Goal: Transaction & Acquisition: Purchase product/service

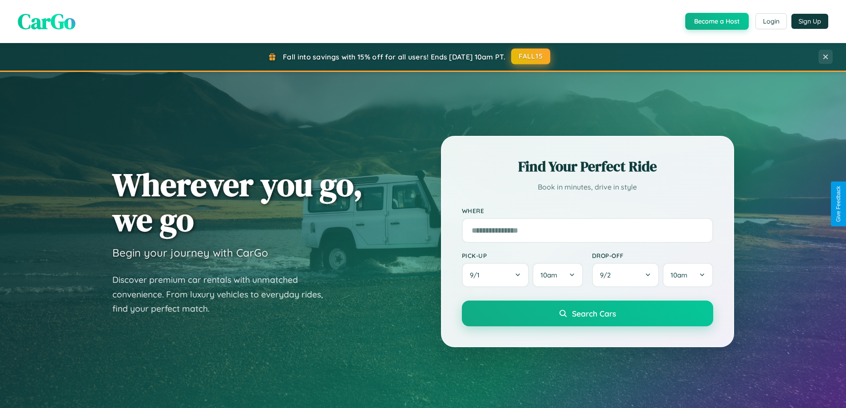
click at [531, 56] on button "FALL15" at bounding box center [530, 56] width 39 height 16
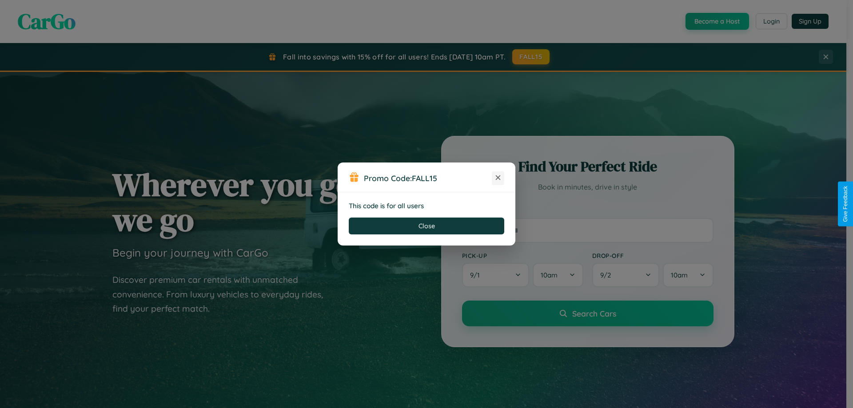
click at [498, 178] on icon at bounding box center [498, 177] width 9 height 9
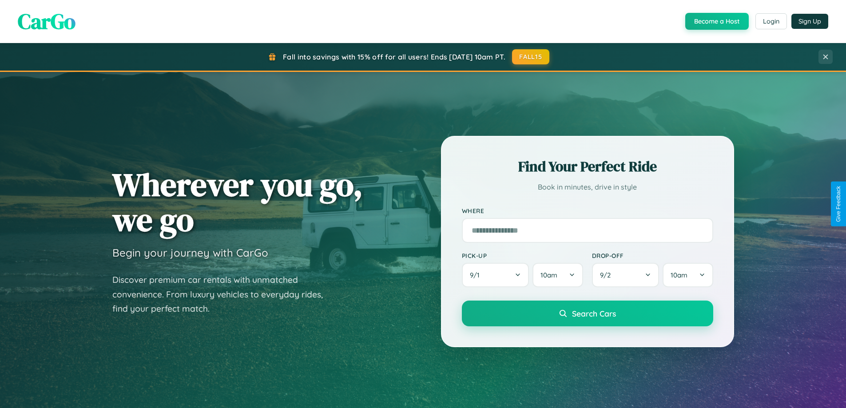
scroll to position [611, 0]
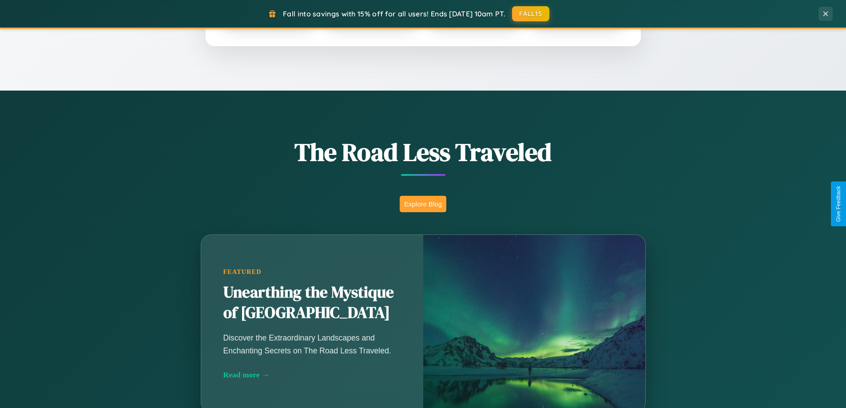
click at [423, 204] on button "Explore Blog" at bounding box center [423, 204] width 47 height 16
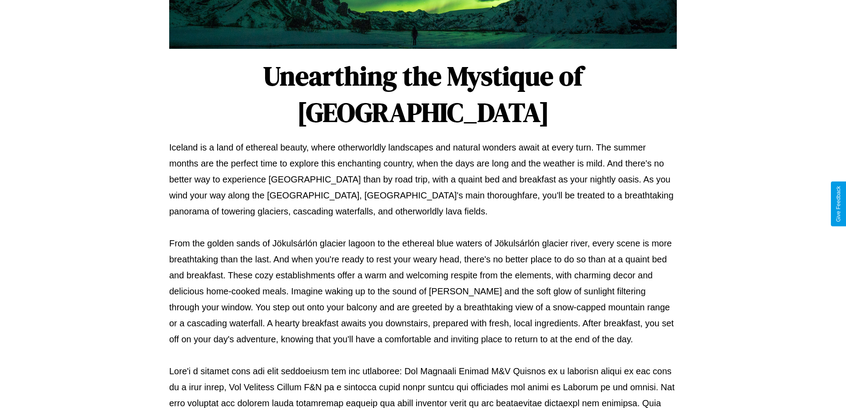
scroll to position [287, 0]
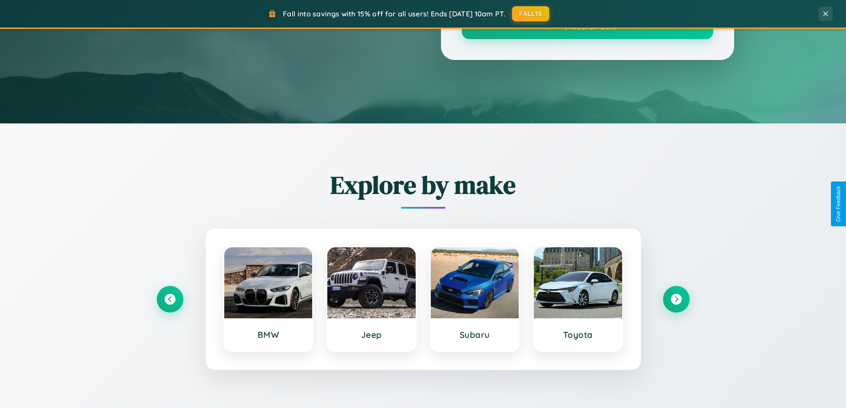
scroll to position [611, 0]
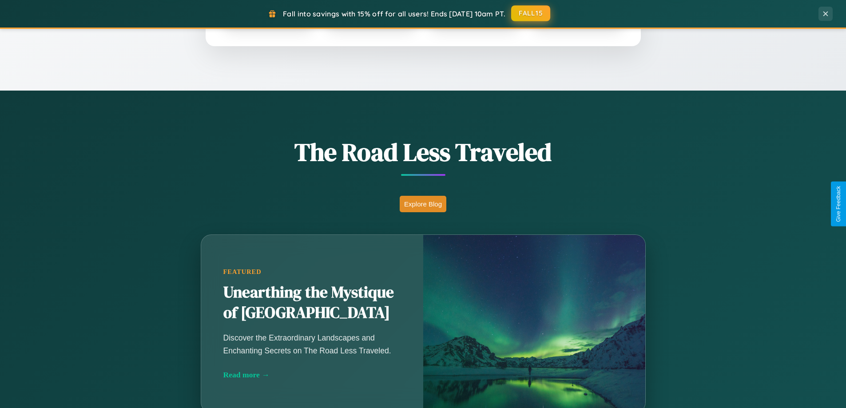
click at [531, 13] on button "FALL15" at bounding box center [530, 13] width 39 height 16
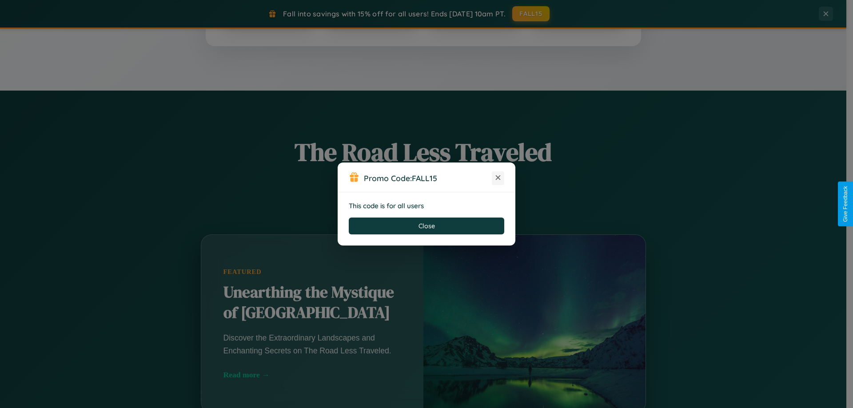
click at [498, 178] on icon at bounding box center [498, 177] width 9 height 9
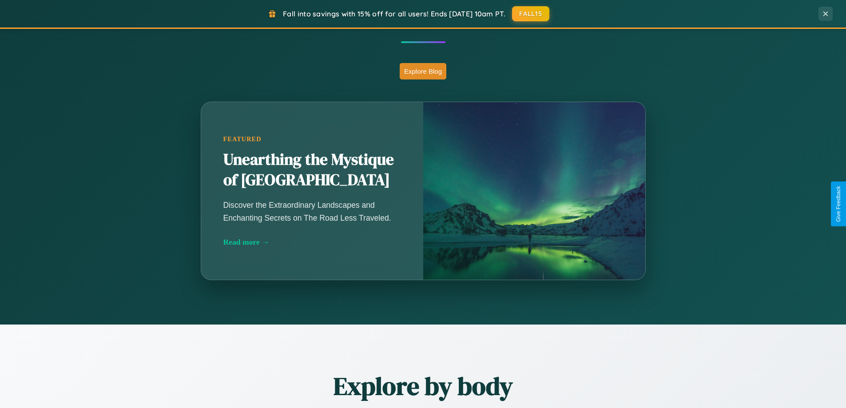
scroll to position [1041, 0]
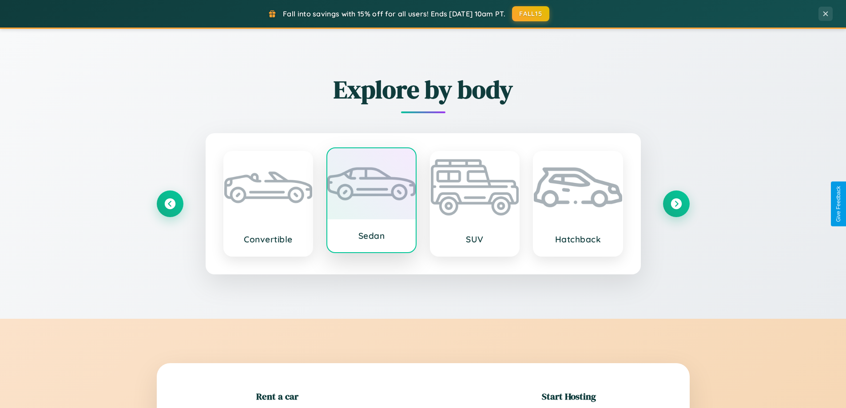
click at [371, 201] on div at bounding box center [371, 183] width 88 height 71
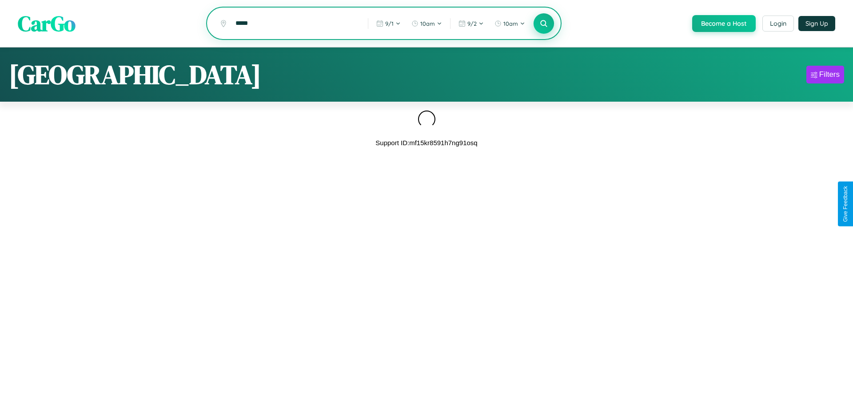
click at [543, 24] on icon at bounding box center [543, 23] width 8 height 8
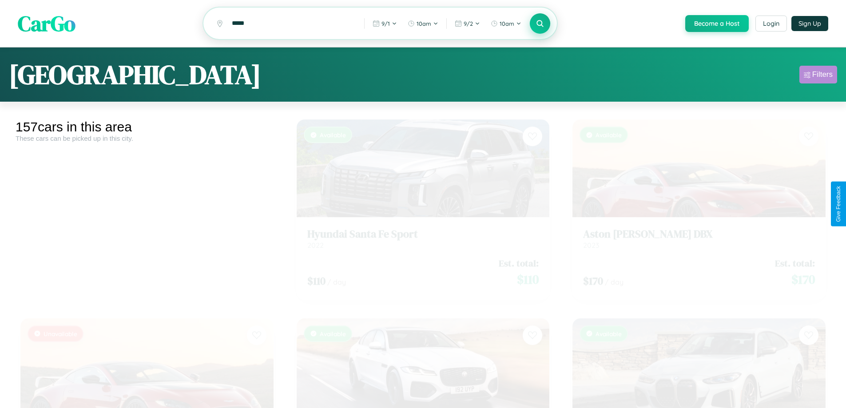
click at [818, 76] on div "Filters" at bounding box center [823, 74] width 20 height 9
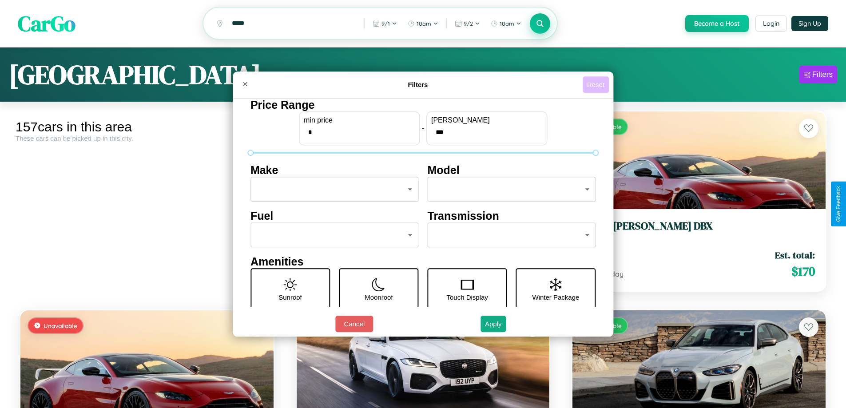
click at [597, 84] on button "Reset" at bounding box center [596, 84] width 26 height 16
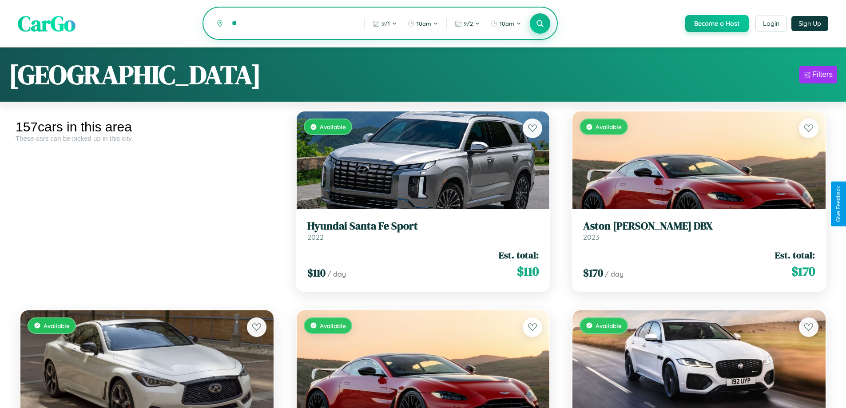
type input "*"
type input "*****"
click at [540, 24] on icon at bounding box center [540, 23] width 8 height 8
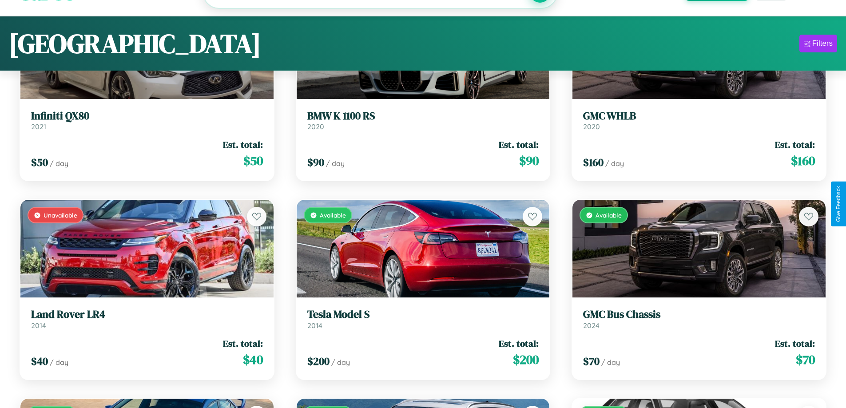
scroll to position [11665, 0]
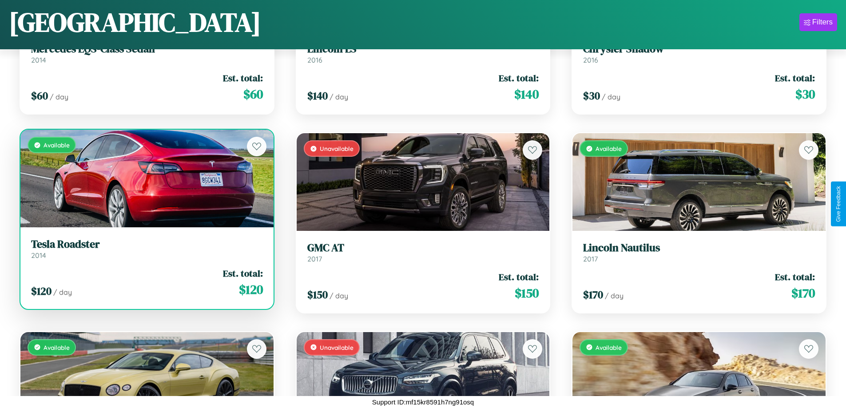
click at [146, 249] on h3 "Tesla Roadster" at bounding box center [147, 244] width 232 height 13
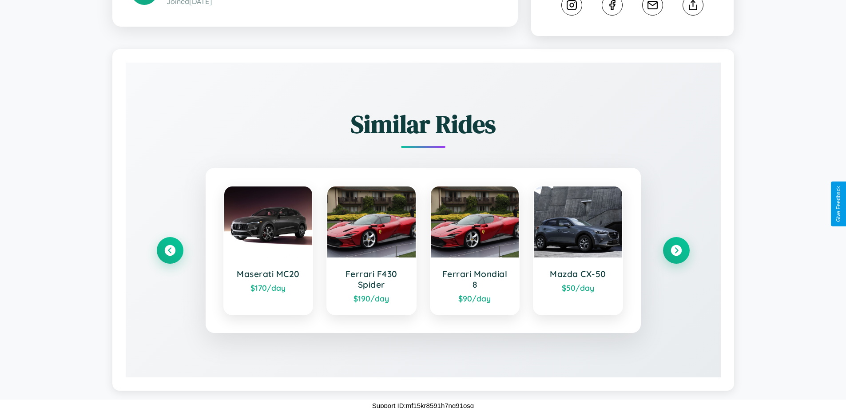
scroll to position [495, 0]
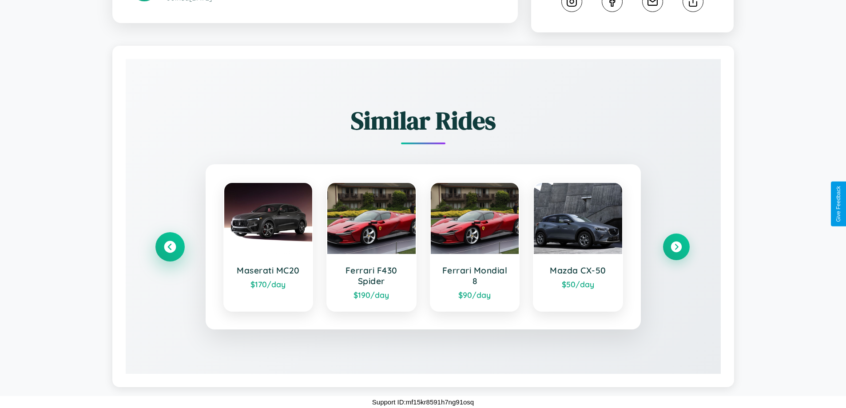
click at [170, 247] on icon at bounding box center [170, 247] width 12 height 12
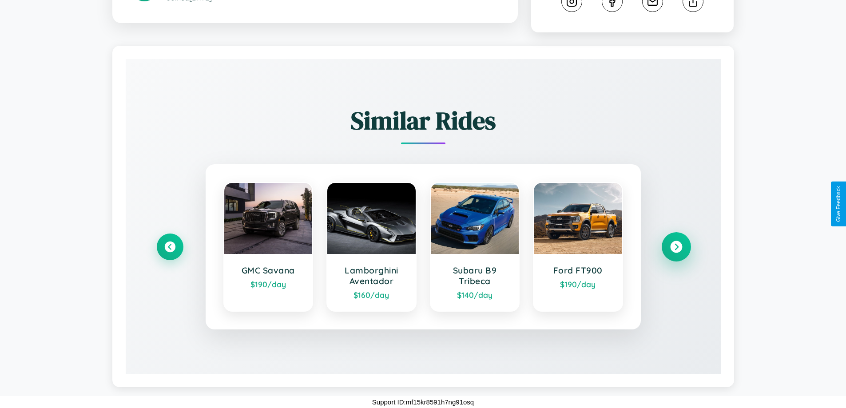
click at [676, 247] on icon at bounding box center [677, 247] width 12 height 12
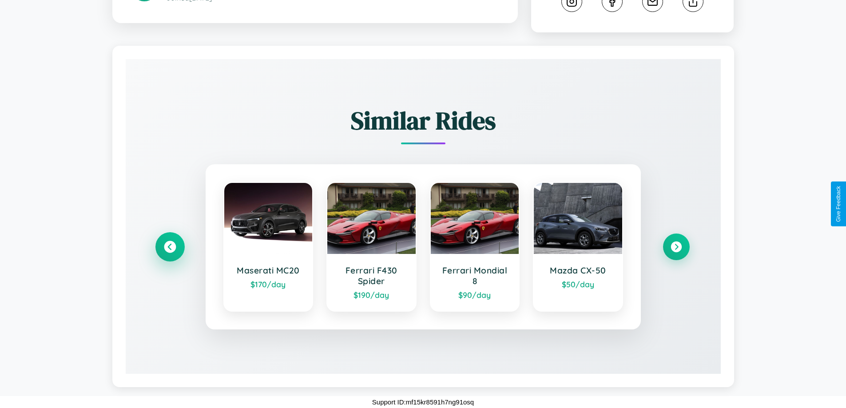
click at [170, 247] on icon at bounding box center [170, 247] width 12 height 12
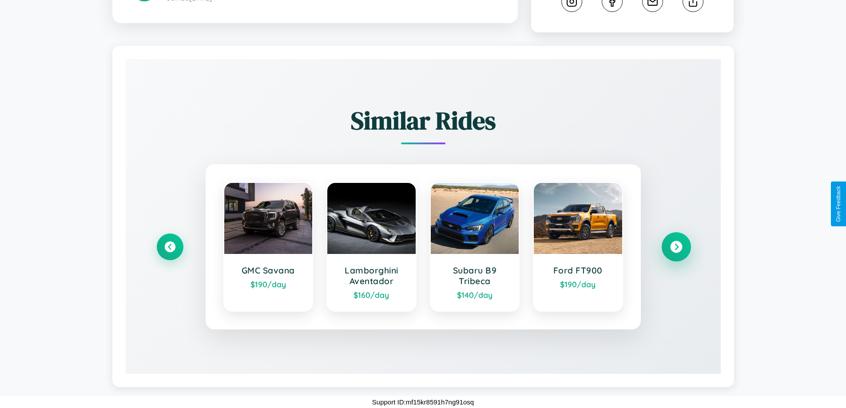
click at [676, 247] on icon at bounding box center [677, 247] width 12 height 12
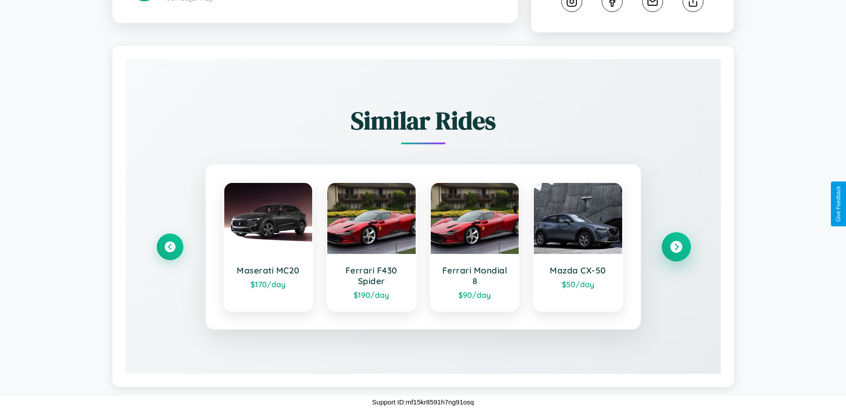
click at [676, 247] on icon at bounding box center [677, 247] width 12 height 12
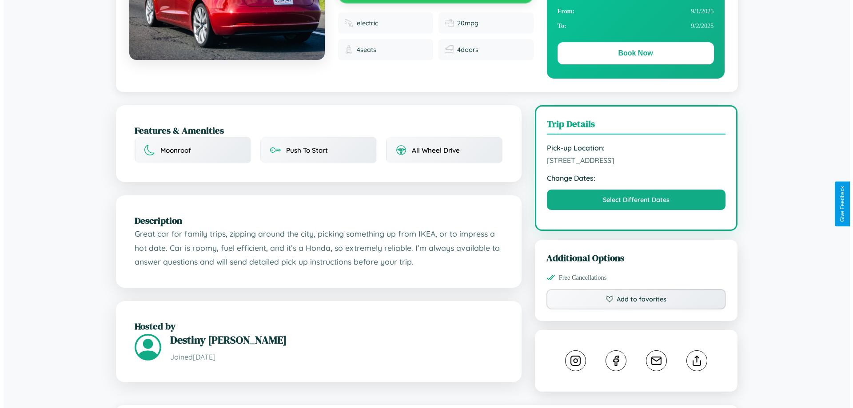
scroll to position [0, 0]
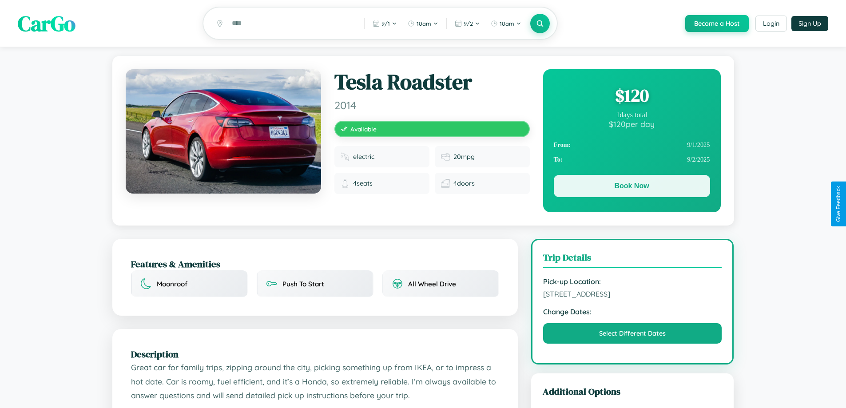
click at [632, 188] on button "Book Now" at bounding box center [632, 186] width 156 height 22
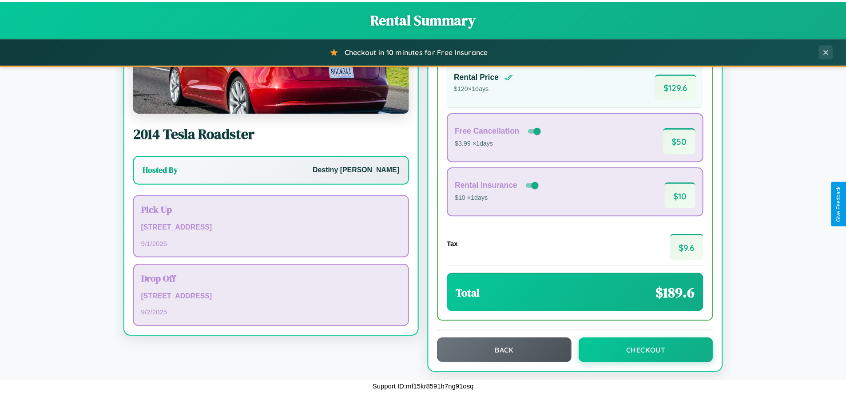
scroll to position [61, 0]
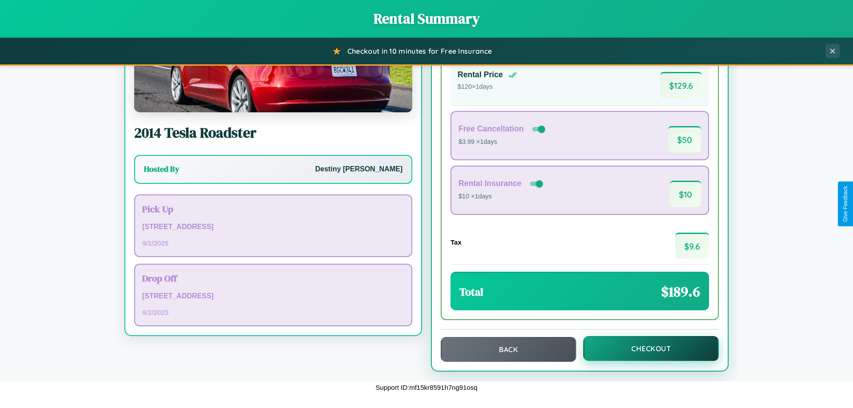
click at [645, 349] on button "Checkout" at bounding box center [651, 348] width 136 height 25
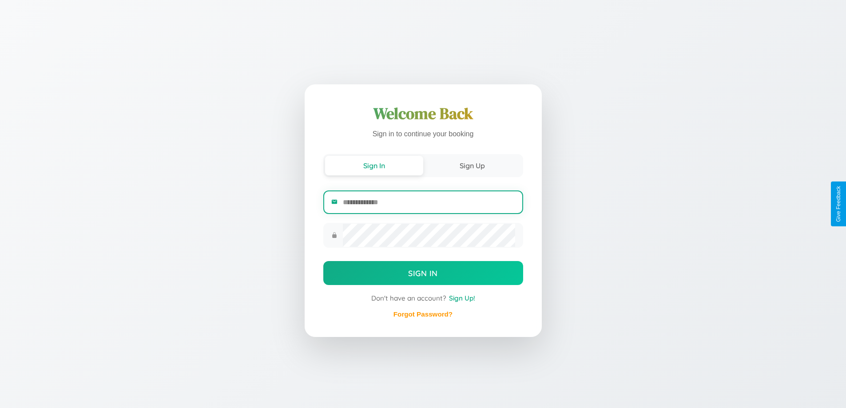
click at [429, 202] on input "email" at bounding box center [429, 203] width 172 height 22
type input "**********"
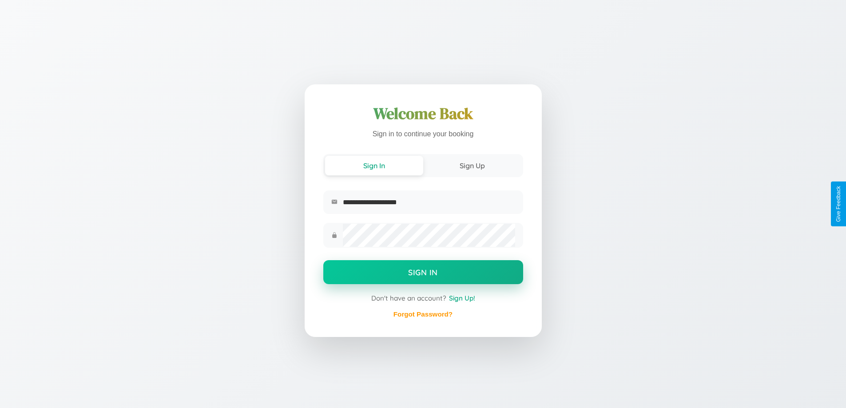
click at [423, 274] on button "Sign In" at bounding box center [423, 272] width 200 height 24
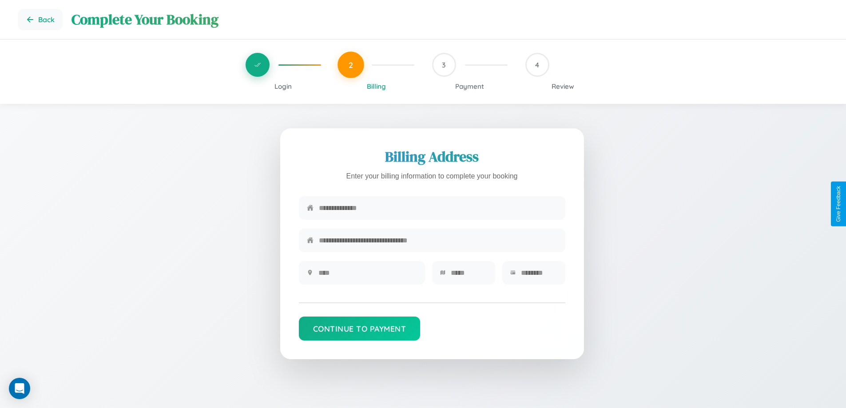
click at [438, 208] on input "text" at bounding box center [438, 208] width 239 height 22
type input "**********"
click at [367, 276] on input "text" at bounding box center [368, 273] width 99 height 22
type input "********"
click at [469, 276] on input "text" at bounding box center [469, 273] width 36 height 22
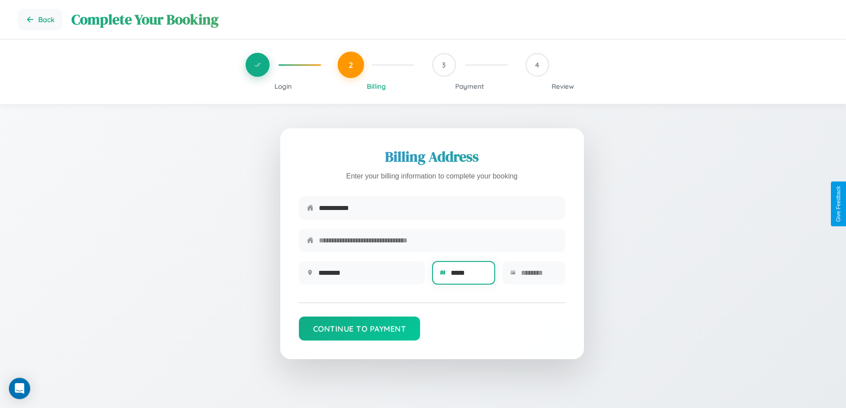
type input "*****"
click at [539, 276] on input "text" at bounding box center [539, 273] width 36 height 22
type input "*****"
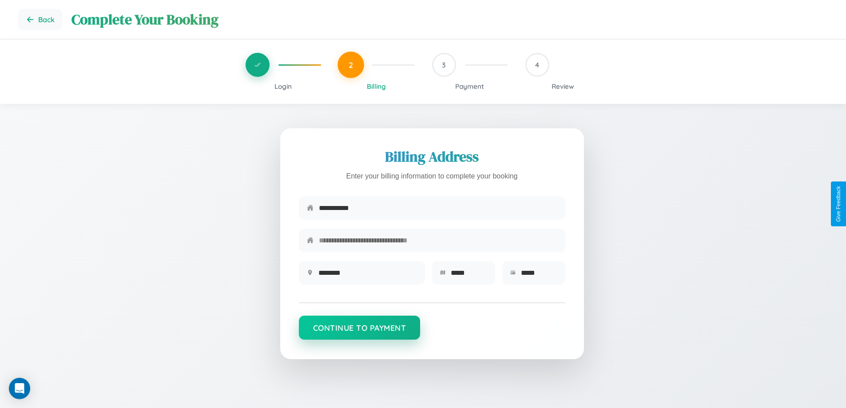
click at [359, 332] on button "Continue to Payment" at bounding box center [360, 328] width 122 height 24
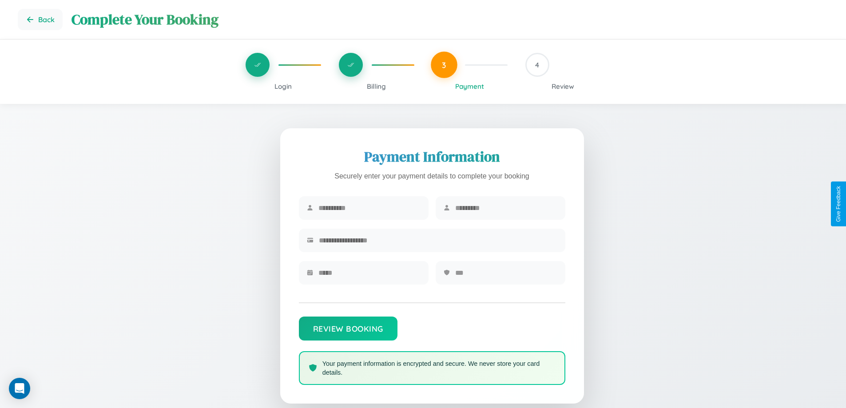
click at [369, 208] on input "text" at bounding box center [370, 208] width 102 height 22
type input "*******"
click at [506, 208] on input "text" at bounding box center [506, 208] width 102 height 22
type input "*****"
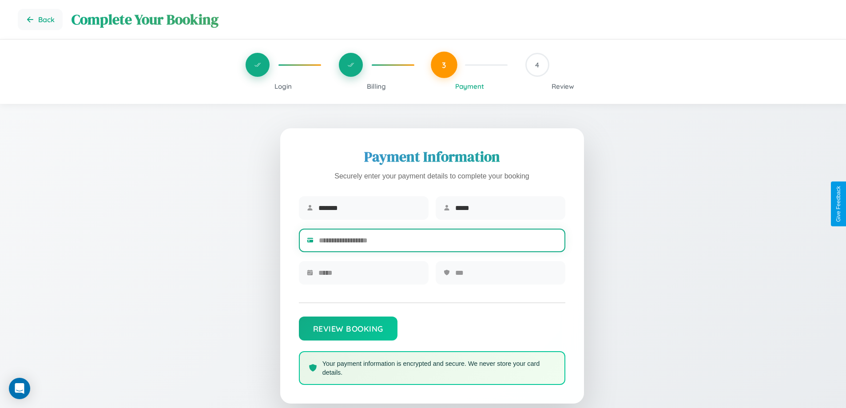
click at [438, 242] on input "text" at bounding box center [438, 241] width 239 height 22
type input "**********"
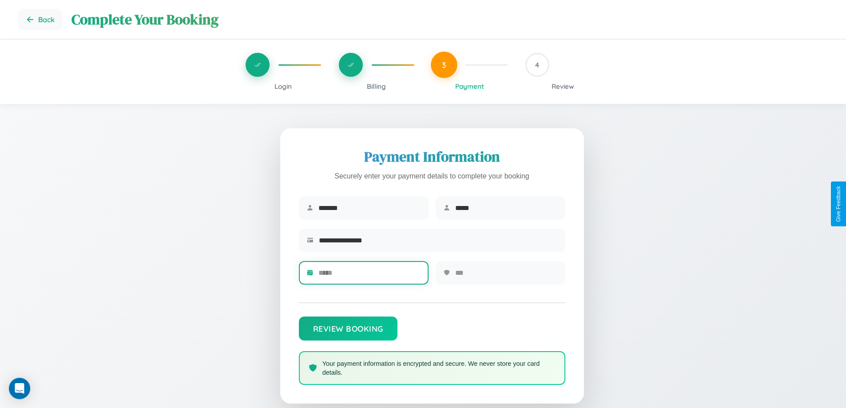
click at [369, 276] on input "text" at bounding box center [370, 273] width 102 height 22
type input "*****"
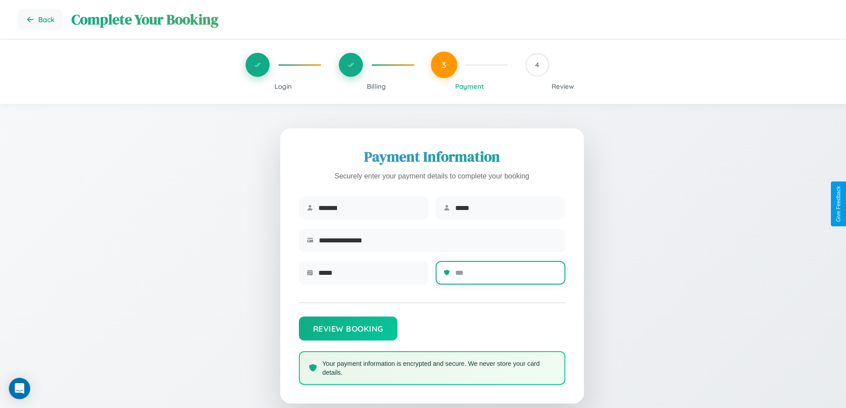
click at [506, 276] on input "text" at bounding box center [506, 273] width 102 height 22
type input "***"
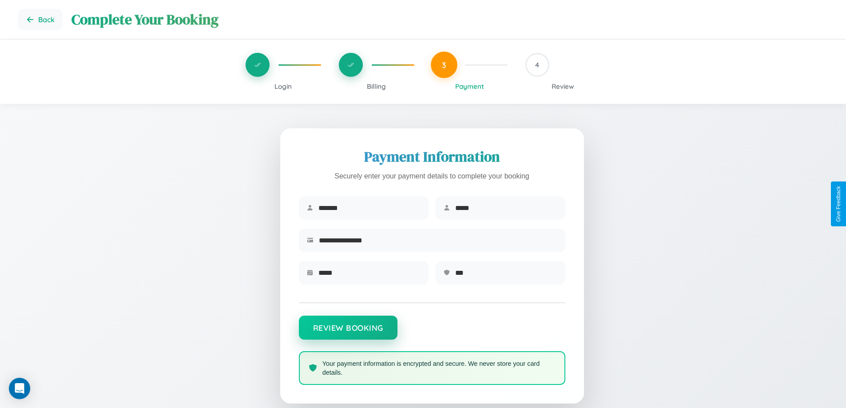
click at [348, 332] on button "Review Booking" at bounding box center [348, 328] width 99 height 24
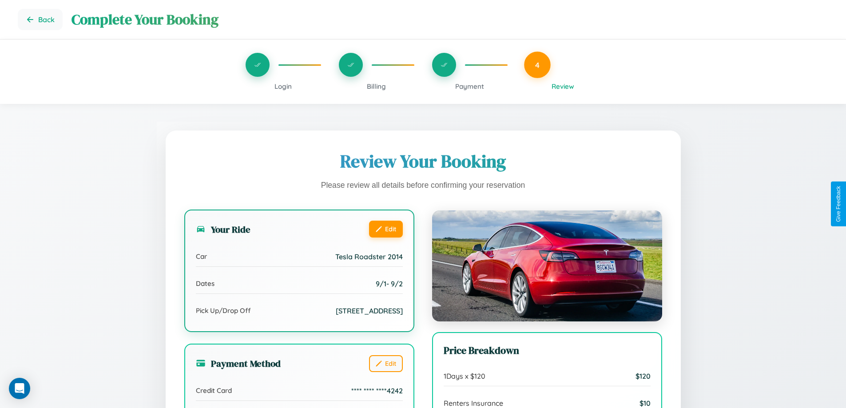
click at [386, 229] on button "Edit" at bounding box center [386, 229] width 34 height 17
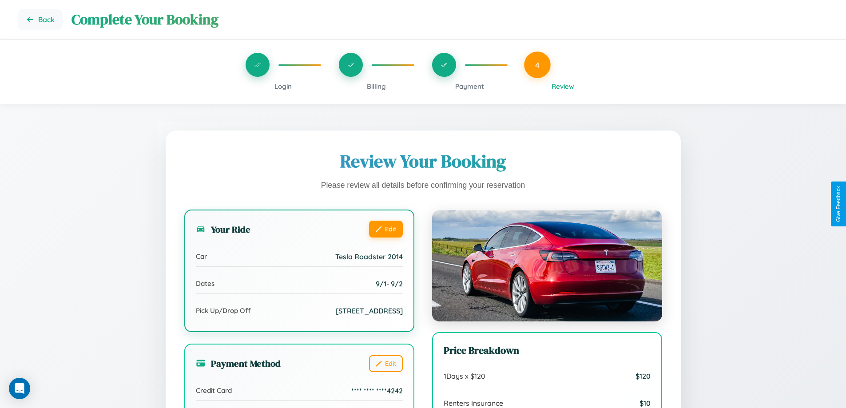
click at [386, 229] on button "Edit" at bounding box center [386, 229] width 34 height 17
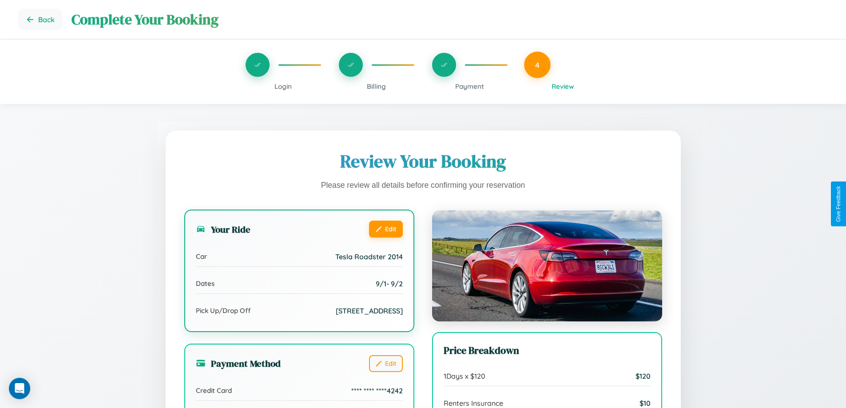
click at [386, 229] on button "Edit" at bounding box center [386, 229] width 34 height 17
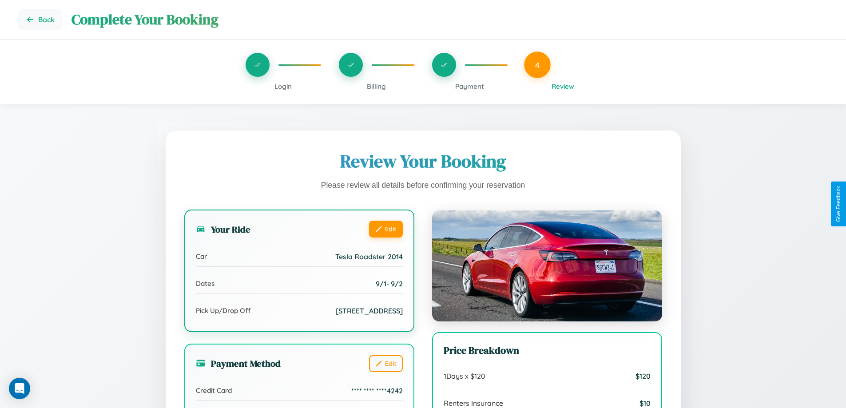
click at [386, 229] on button "Edit" at bounding box center [386, 229] width 34 height 17
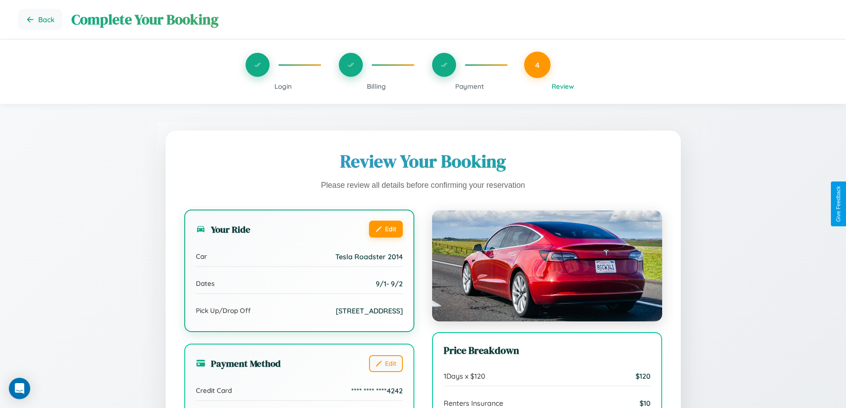
click at [386, 229] on button "Edit" at bounding box center [386, 229] width 34 height 17
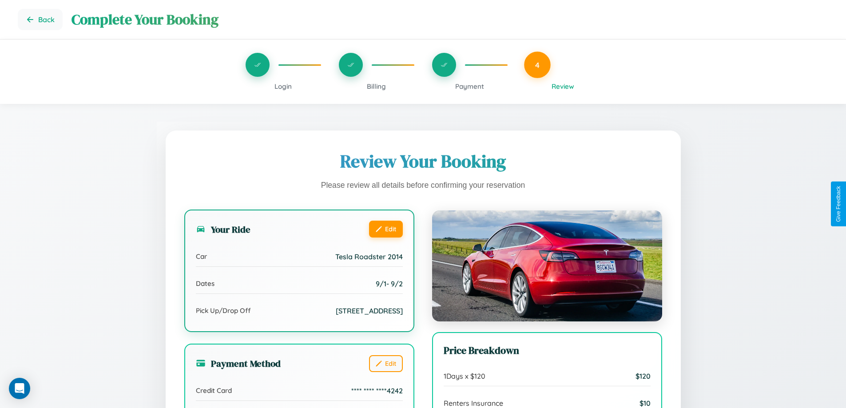
scroll to position [272, 0]
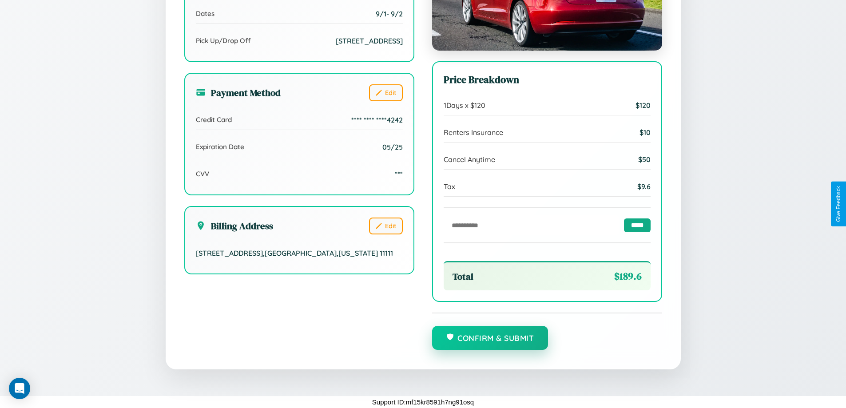
click at [490, 339] on button "Confirm & Submit" at bounding box center [490, 338] width 116 height 24
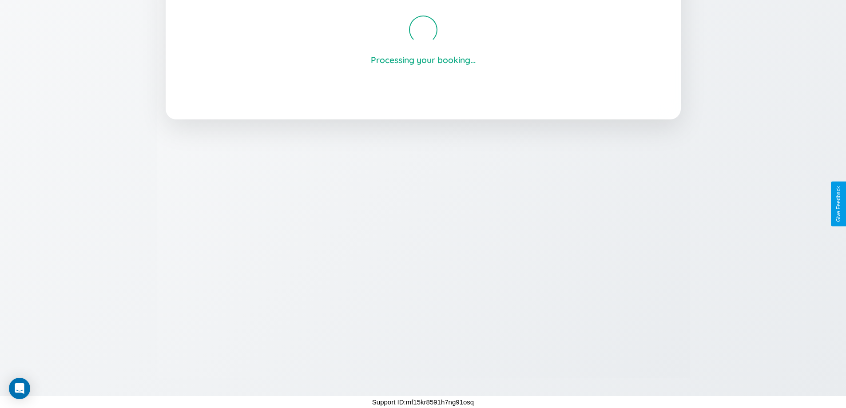
scroll to position [169, 0]
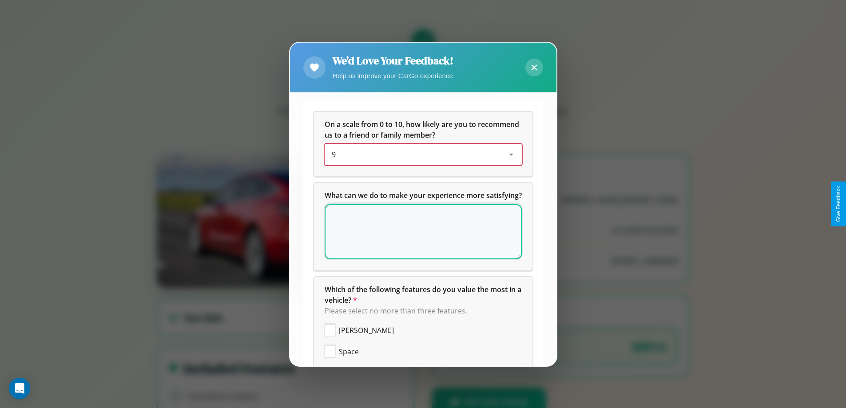
click at [420, 155] on div "9" at bounding box center [416, 154] width 169 height 11
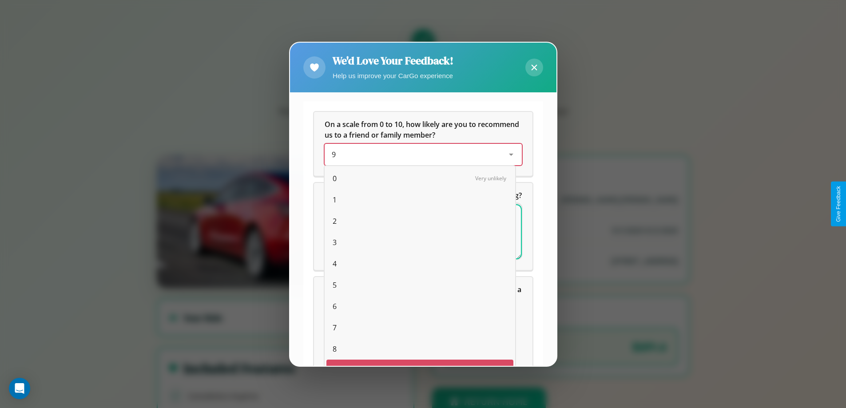
scroll to position [16, 36]
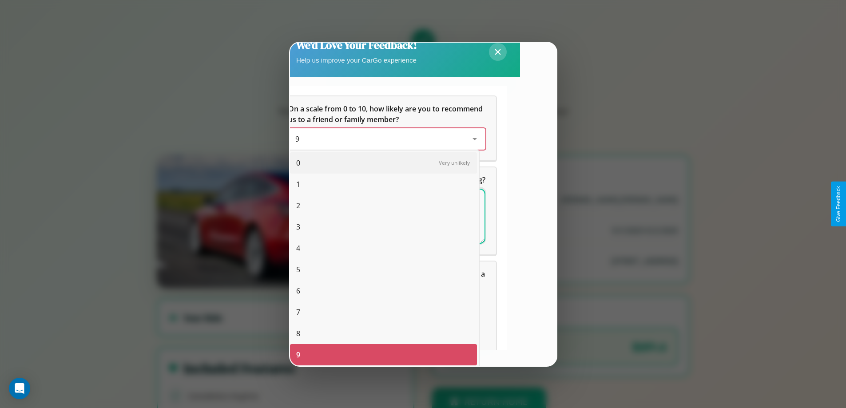
click at [298, 334] on span "8" at bounding box center [298, 333] width 4 height 11
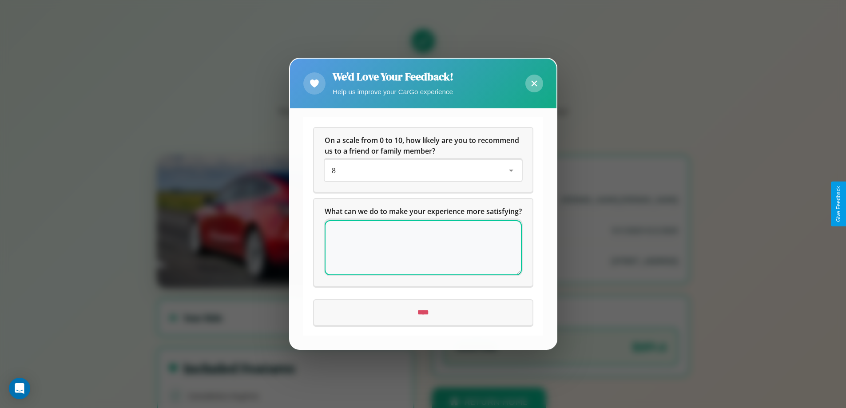
scroll to position [0, 0]
click at [534, 81] on icon at bounding box center [534, 84] width 6 height 6
